Goal: Entertainment & Leisure: Consume media (video, audio)

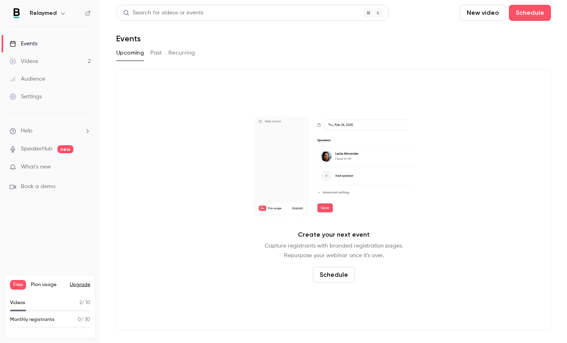
click at [67, 61] on link "Videos 2" at bounding box center [50, 62] width 100 height 18
